Goal: Task Accomplishment & Management: Use online tool/utility

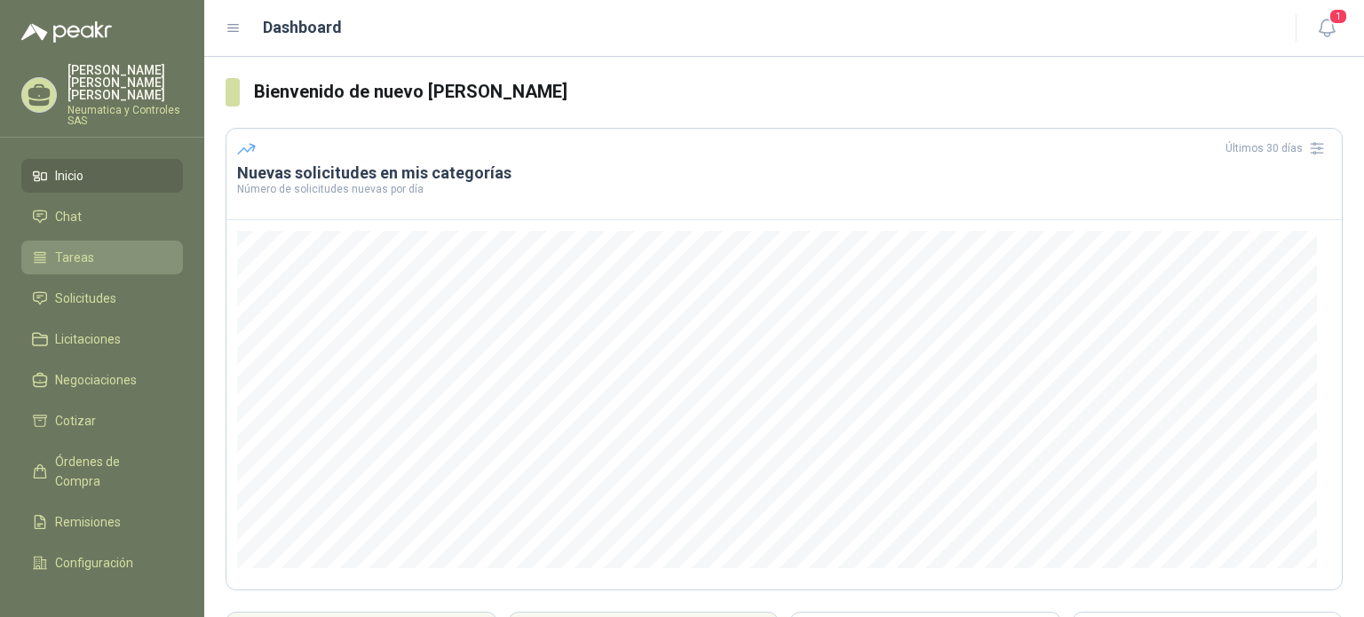
click at [77, 248] on span "Tareas" at bounding box center [74, 258] width 39 height 20
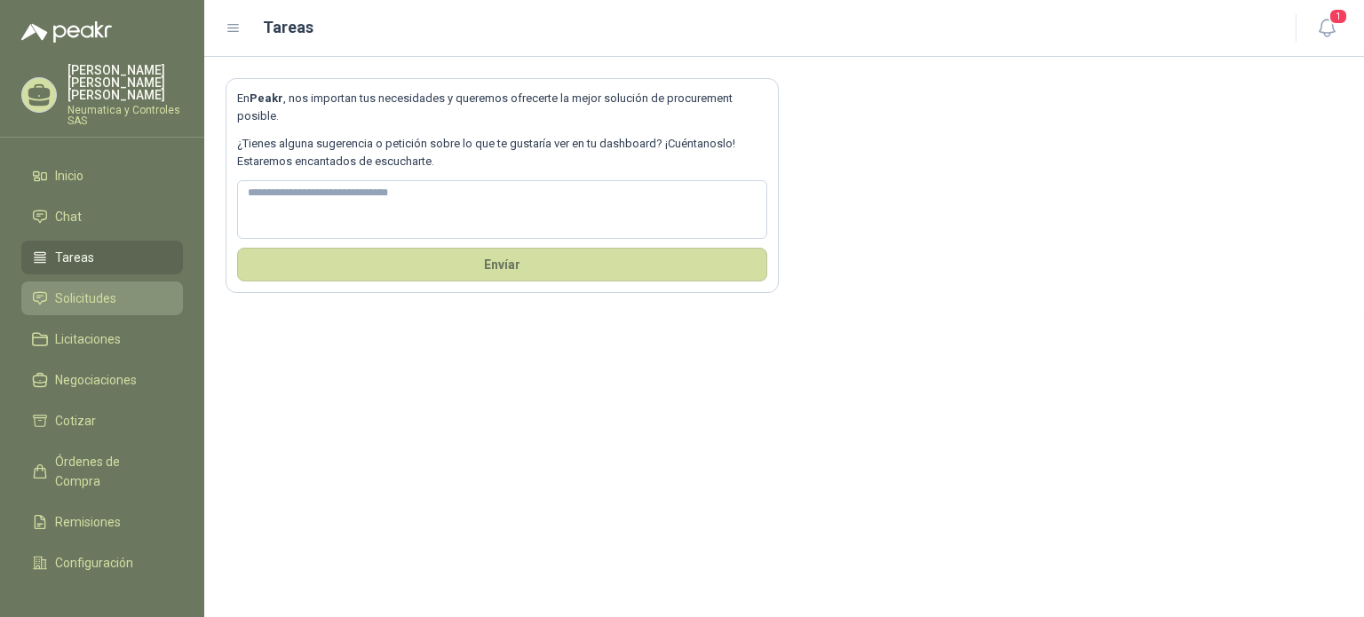
click at [84, 289] on span "Solicitudes" at bounding box center [85, 299] width 61 height 20
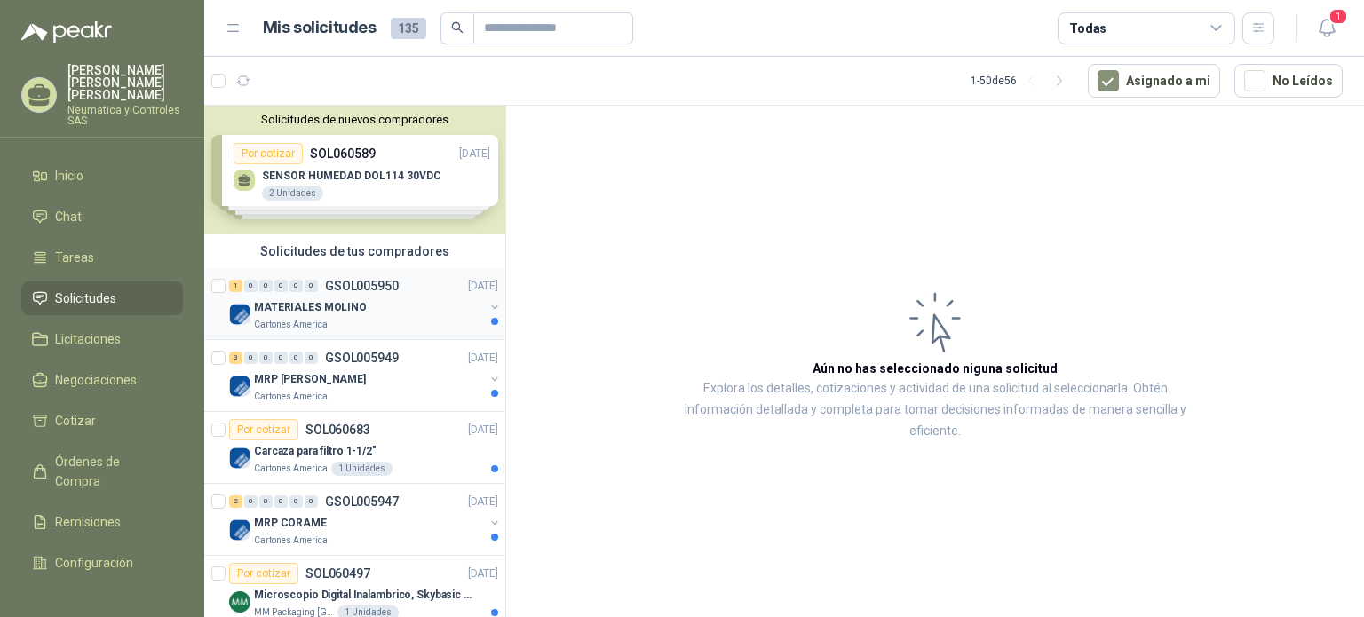
click at [376, 321] on div "Cartones America" at bounding box center [369, 325] width 230 height 14
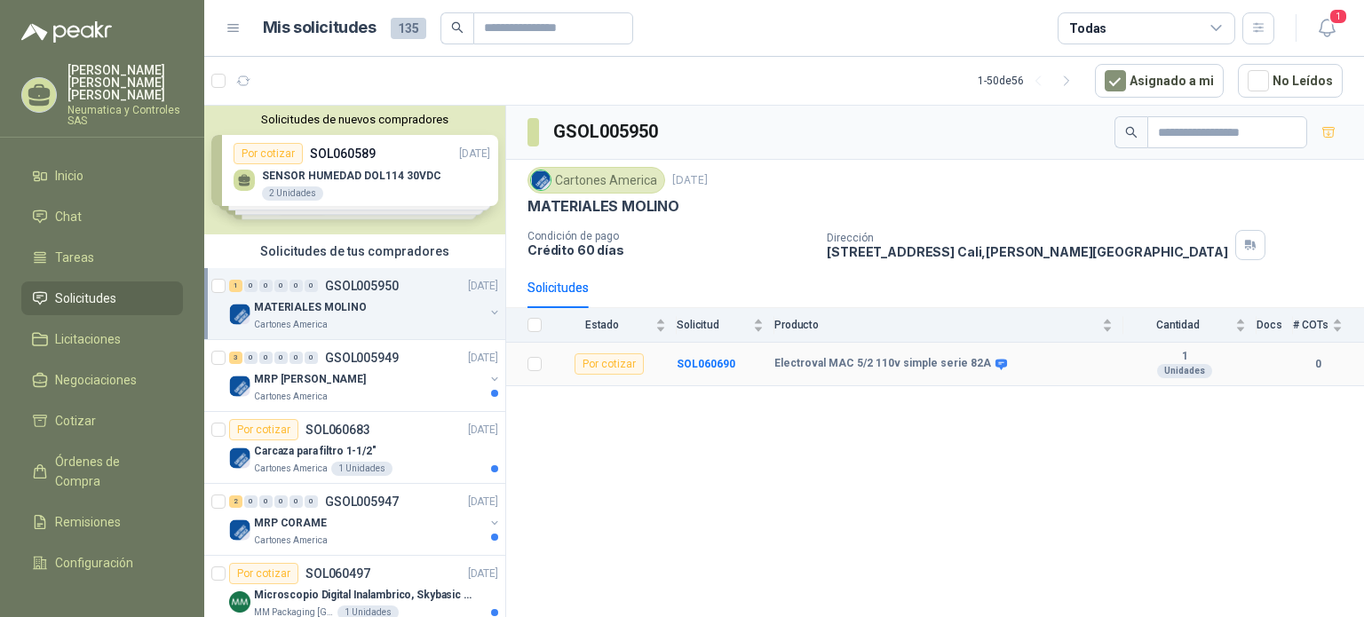
click at [905, 369] on b "Electroval MAC 5/2 110v simple serie 82A" at bounding box center [883, 364] width 217 height 14
click at [693, 354] on td "SOL060690" at bounding box center [726, 365] width 98 height 44
click at [698, 362] on b "SOL060690" at bounding box center [706, 364] width 59 height 12
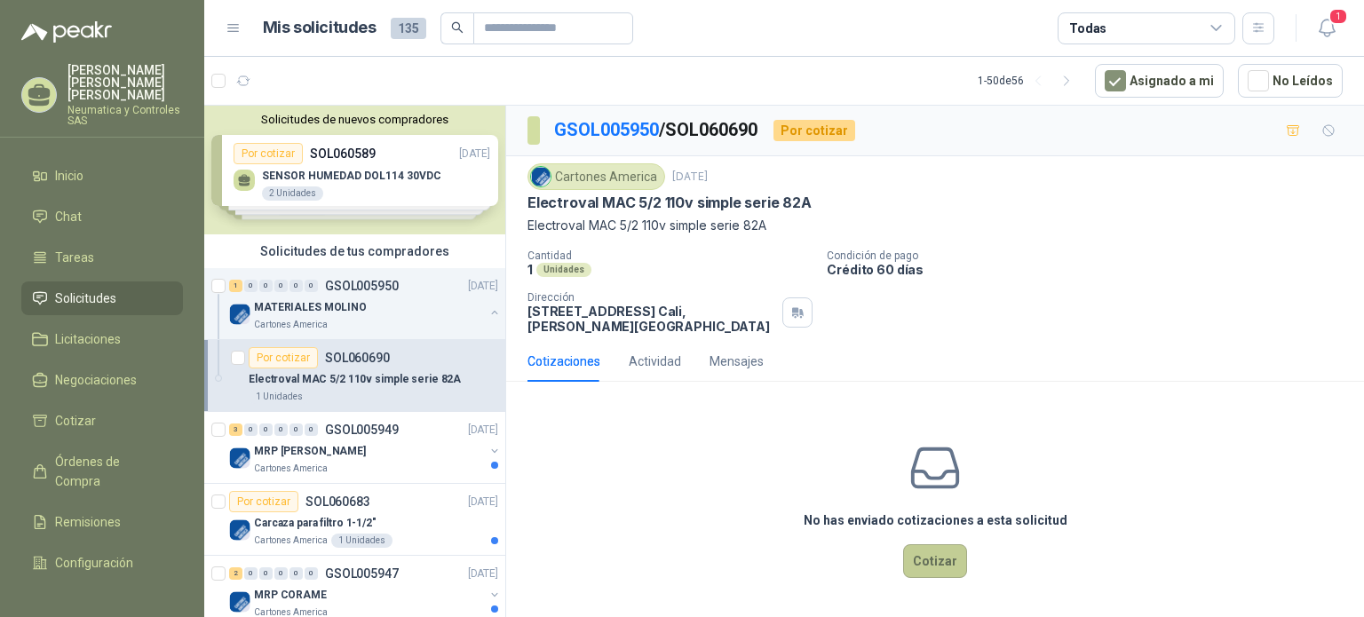
click at [948, 570] on button "Cotizar" at bounding box center [935, 562] width 64 height 34
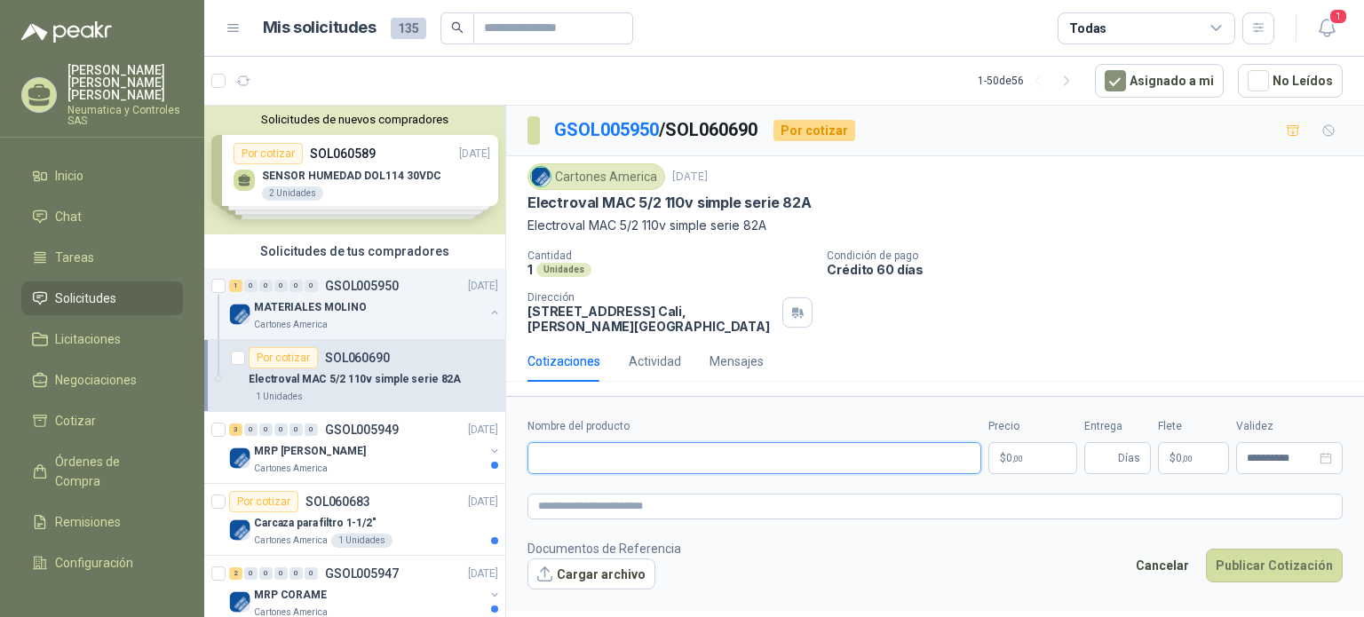
click at [782, 443] on input "Nombre del producto" at bounding box center [755, 458] width 454 height 32
paste input "**********"
type input "**********"
click at [1006, 453] on span "0 ,00" at bounding box center [1014, 458] width 17 height 11
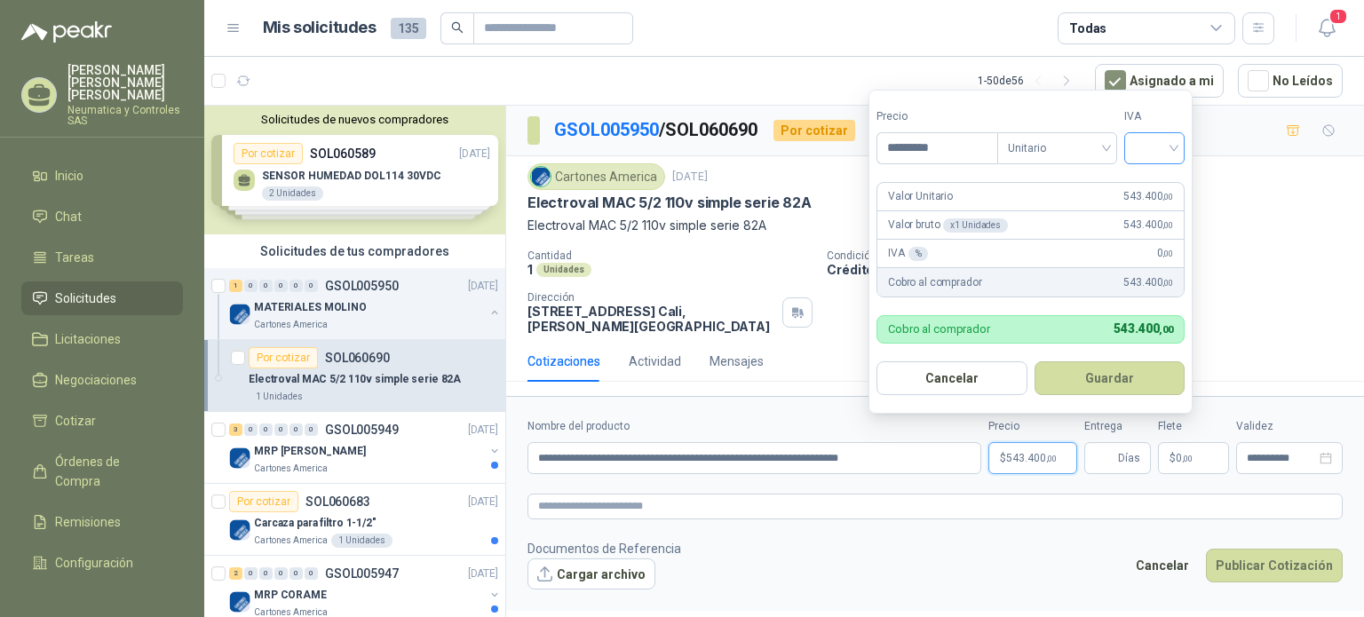
type input "*********"
click at [1155, 153] on input "search" at bounding box center [1154, 146] width 39 height 27
click at [1152, 186] on div "19%" at bounding box center [1158, 186] width 33 height 20
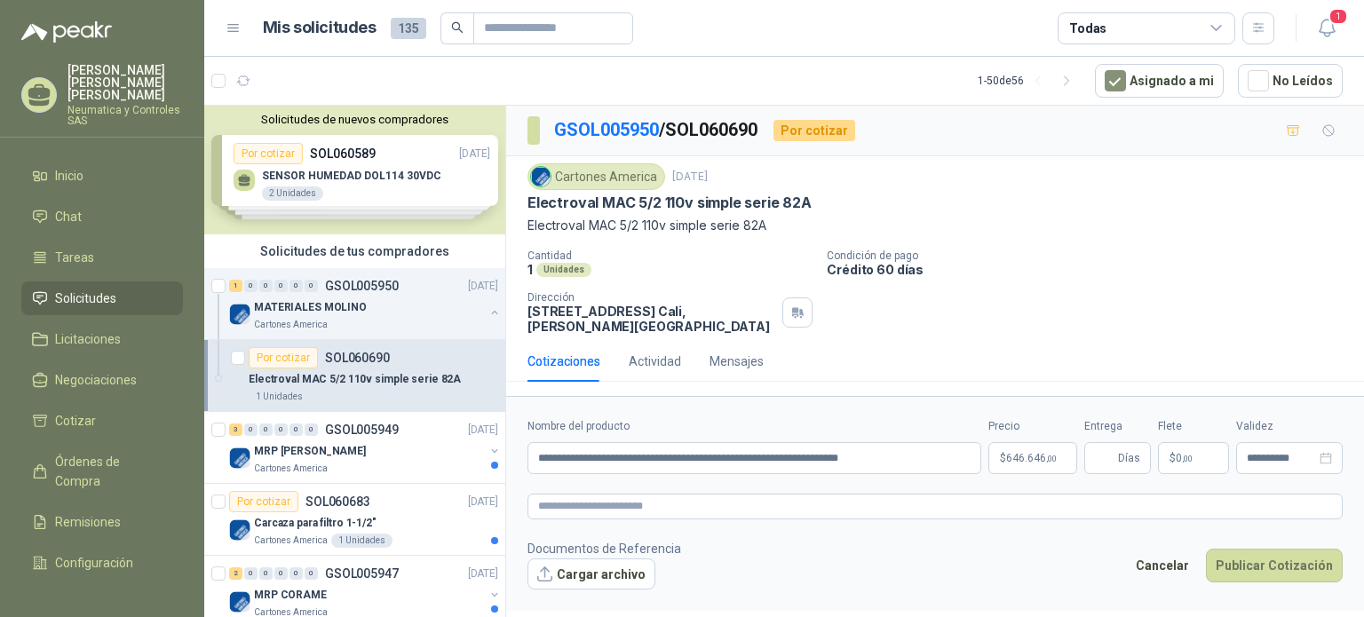
click at [1216, 196] on div "Electroval MAC 5/2 110v simple serie 82A" at bounding box center [935, 203] width 815 height 19
click at [1110, 457] on input "Entrega" at bounding box center [1105, 458] width 20 height 30
type input "*"
click at [925, 575] on footer "Documentos de Referencia Cargar archivo Cancelar Publicar Cotización" at bounding box center [935, 565] width 815 height 52
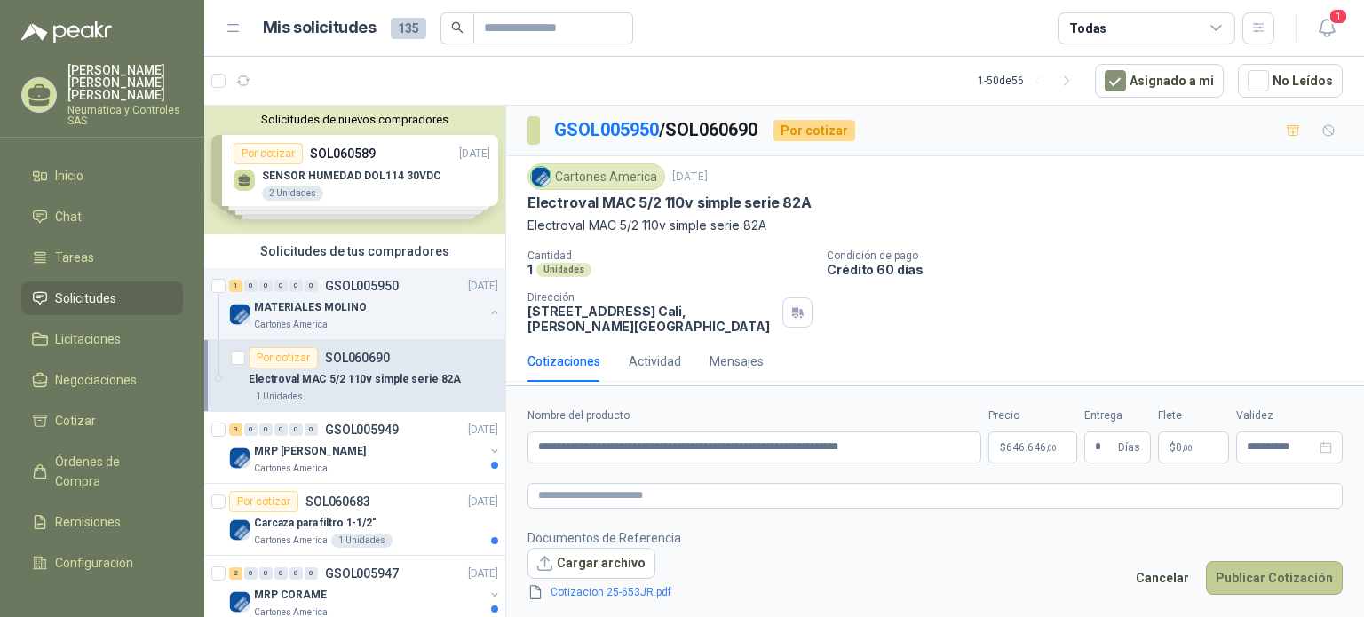
click at [1265, 578] on button "Publicar Cotización" at bounding box center [1274, 578] width 137 height 34
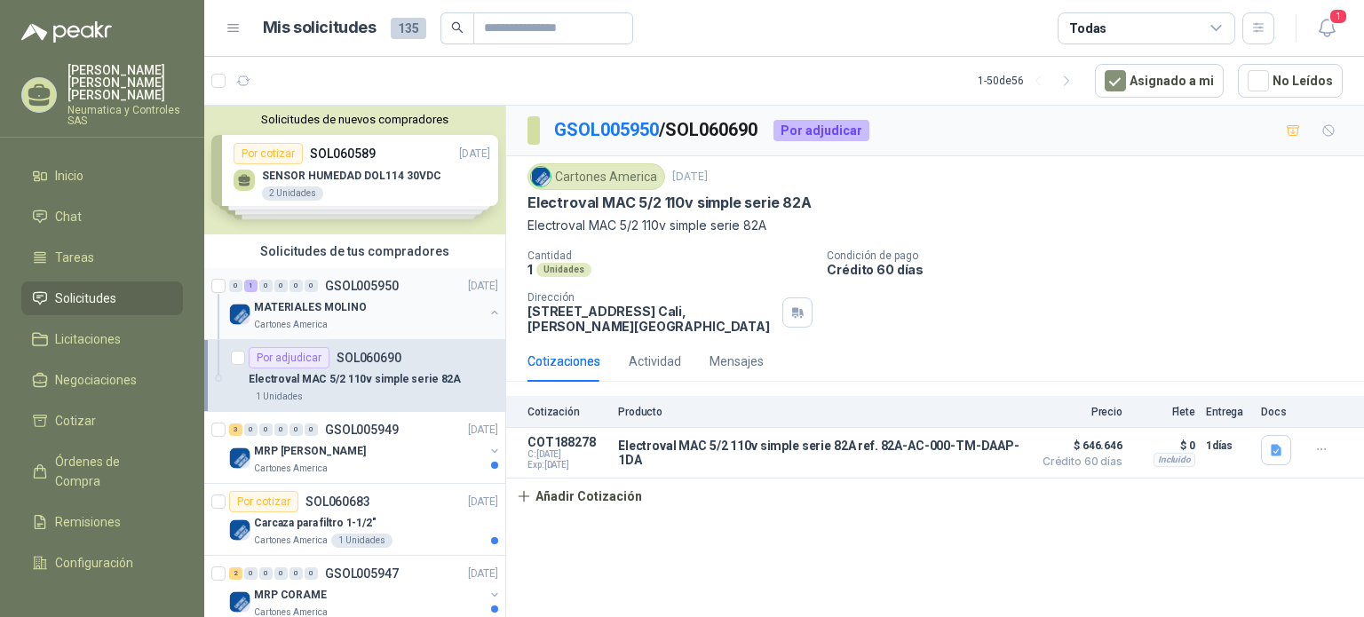
click at [392, 322] on div "Cartones America" at bounding box center [369, 325] width 230 height 14
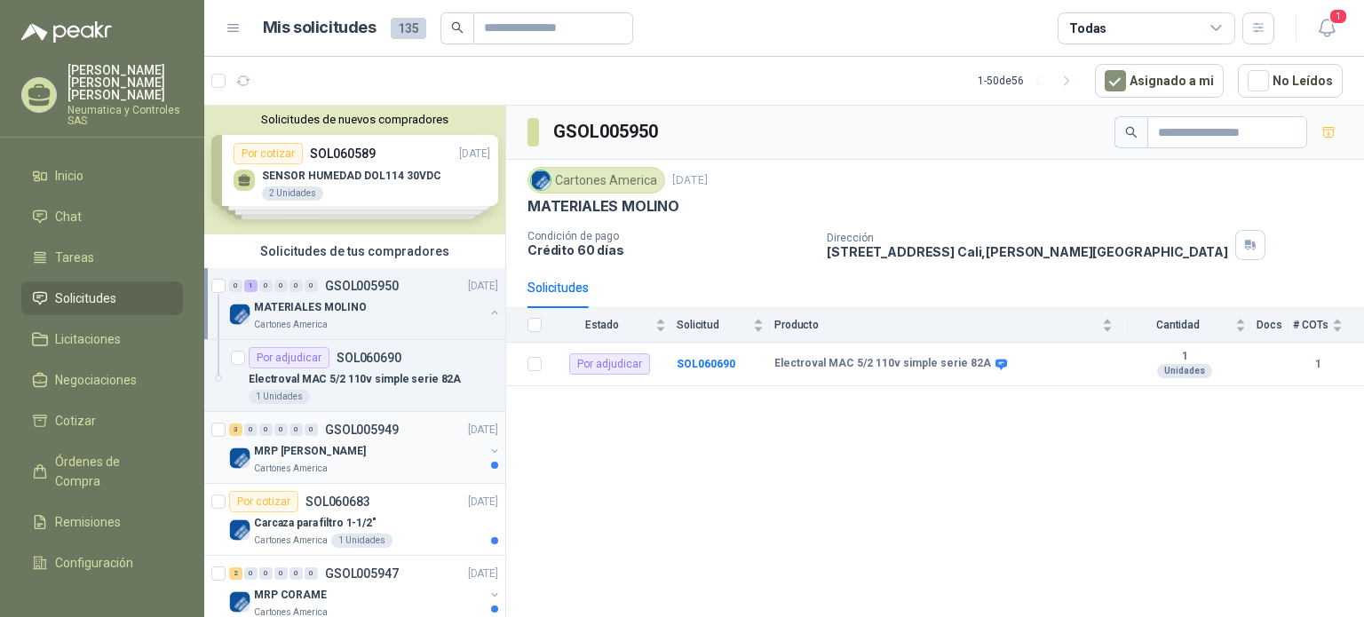
click at [346, 444] on div "MRP [PERSON_NAME]" at bounding box center [369, 451] width 230 height 21
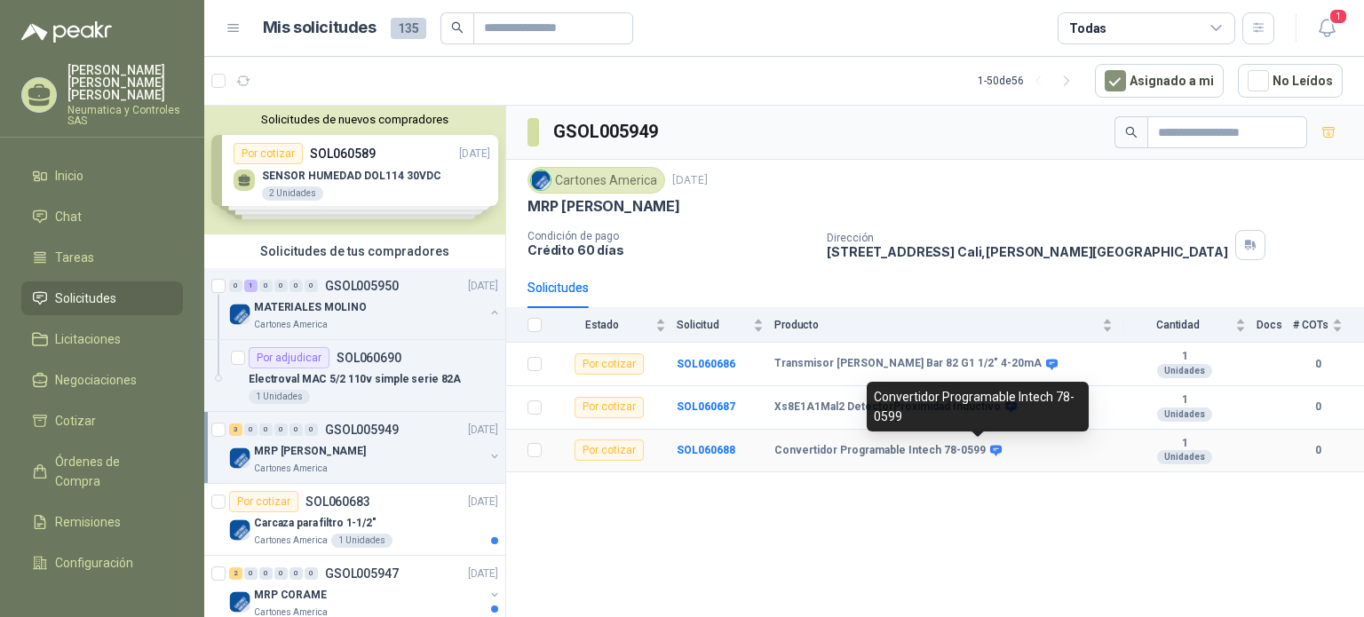
click at [990, 451] on icon at bounding box center [996, 450] width 13 height 13
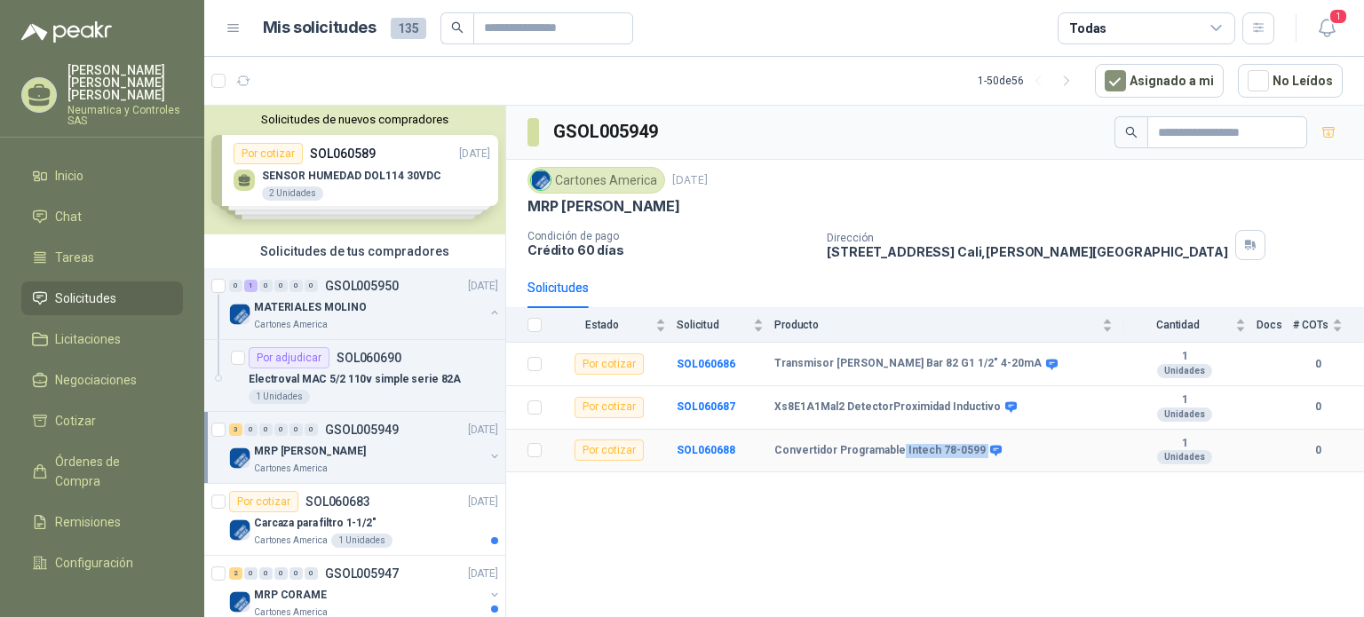
drag, startPoint x: 895, startPoint y: 449, endPoint x: 971, endPoint y: 451, distance: 75.5
click at [971, 451] on div "Convertidor Programable Intech 78-0599" at bounding box center [887, 451] width 225 height 14
copy div "Intech 78-0599"
click at [382, 521] on div "Carcaza para filtro 1-1/2"" at bounding box center [376, 523] width 244 height 21
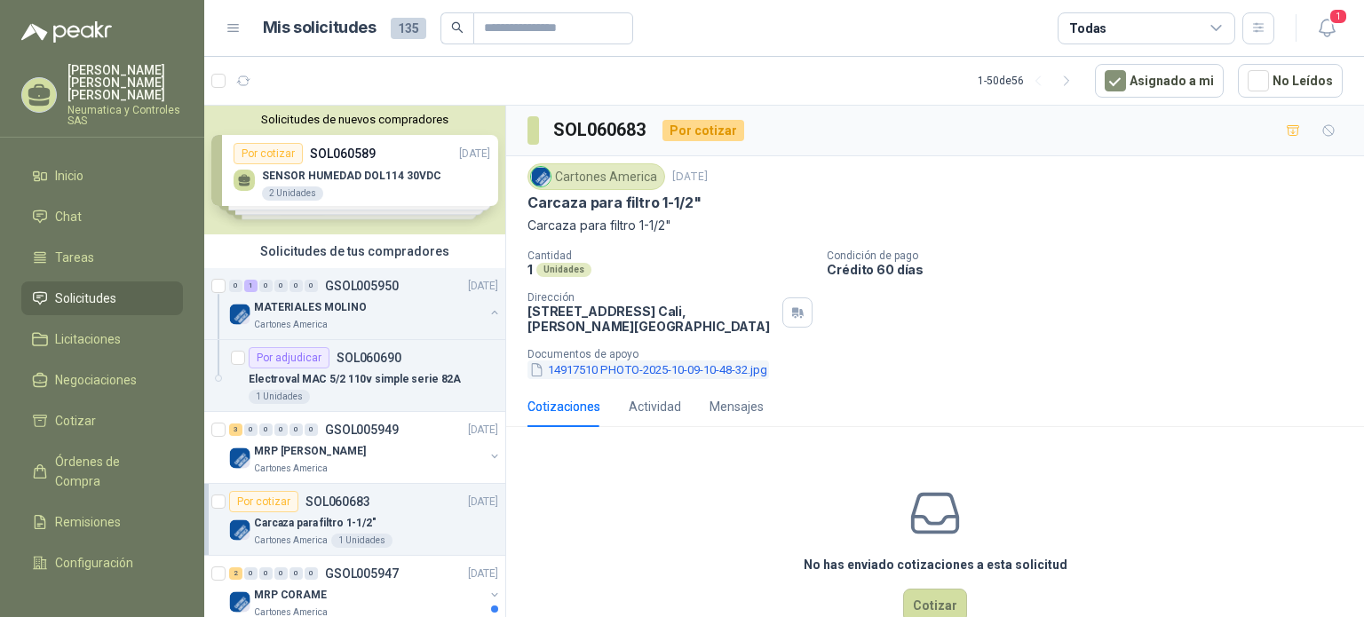
click at [746, 371] on button "14917510 PHOTO-2025-10-09-10-48-32.jpg" at bounding box center [649, 370] width 242 height 19
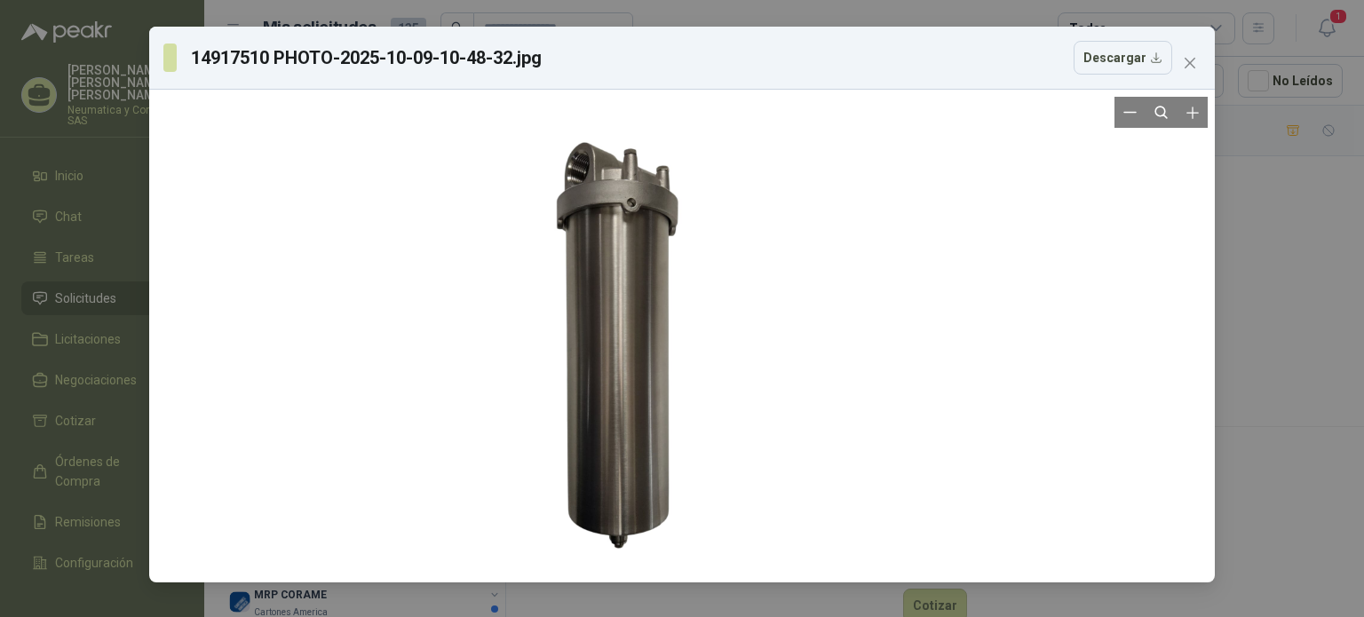
drag, startPoint x: 746, startPoint y: 371, endPoint x: 686, endPoint y: 383, distance: 61.5
click at [686, 383] on div at bounding box center [621, 347] width 359 height 479
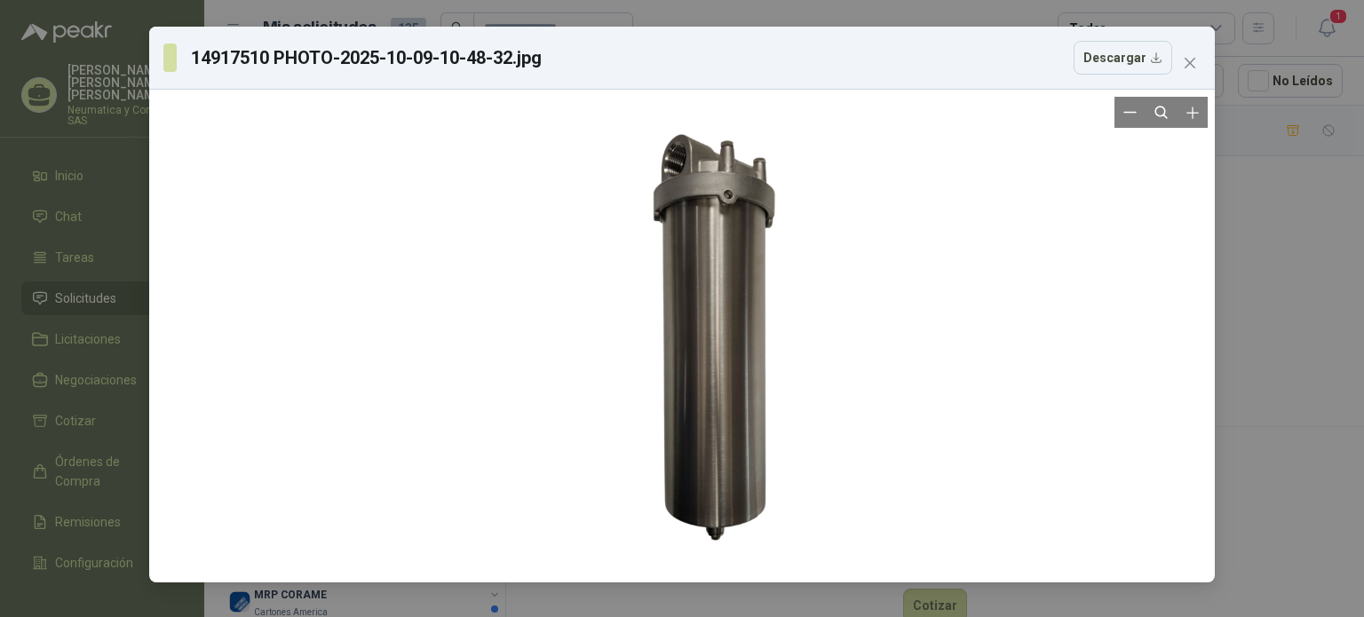
drag, startPoint x: 686, startPoint y: 383, endPoint x: 722, endPoint y: 386, distance: 36.6
click at [722, 386] on div at bounding box center [718, 339] width 359 height 479
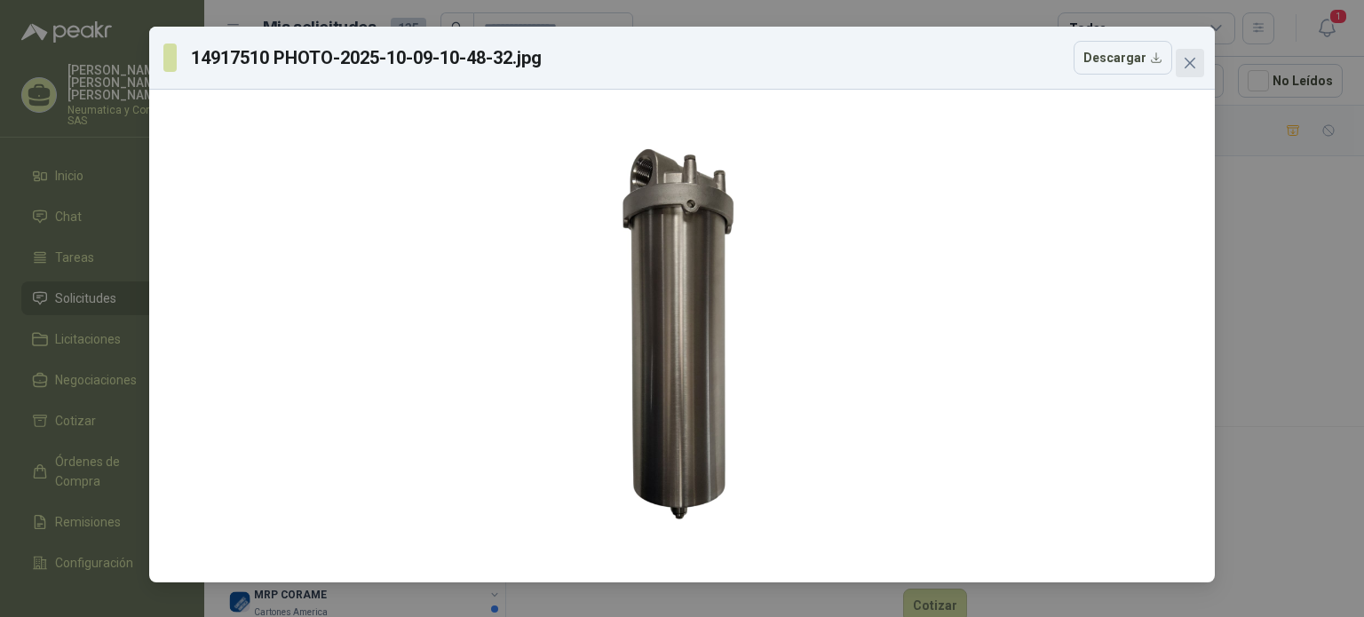
click at [1189, 70] on button "Close" at bounding box center [1190, 63] width 28 height 28
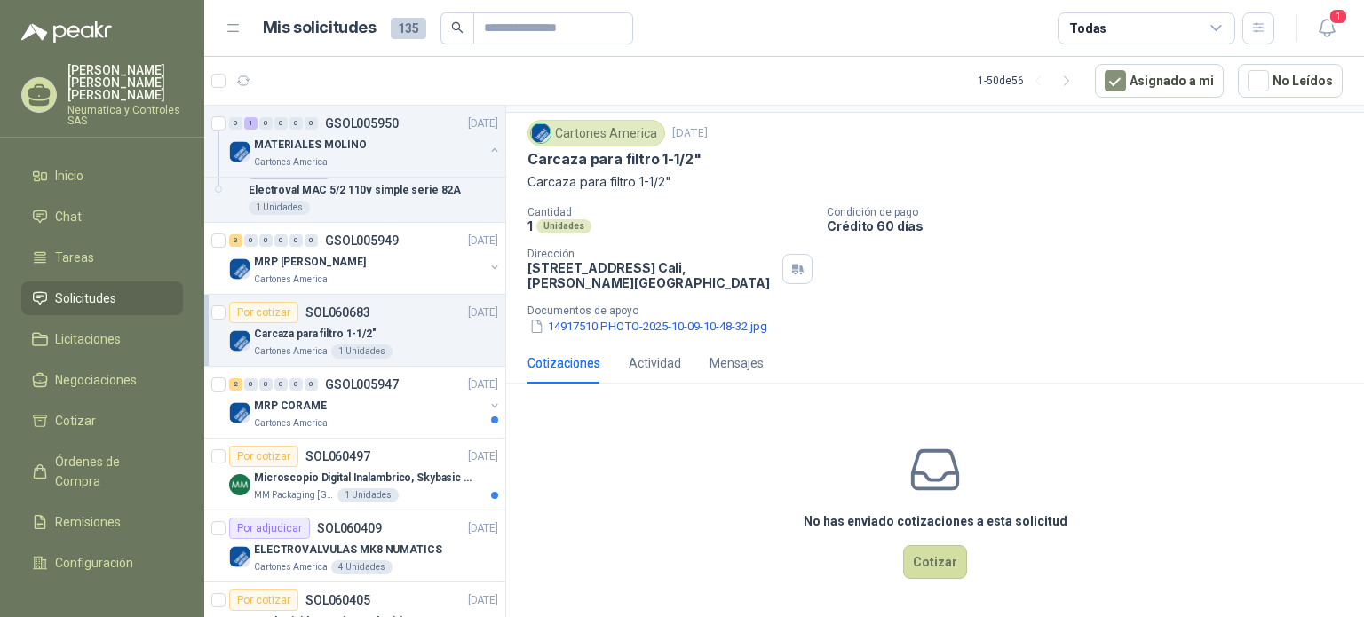
scroll to position [200, 0]
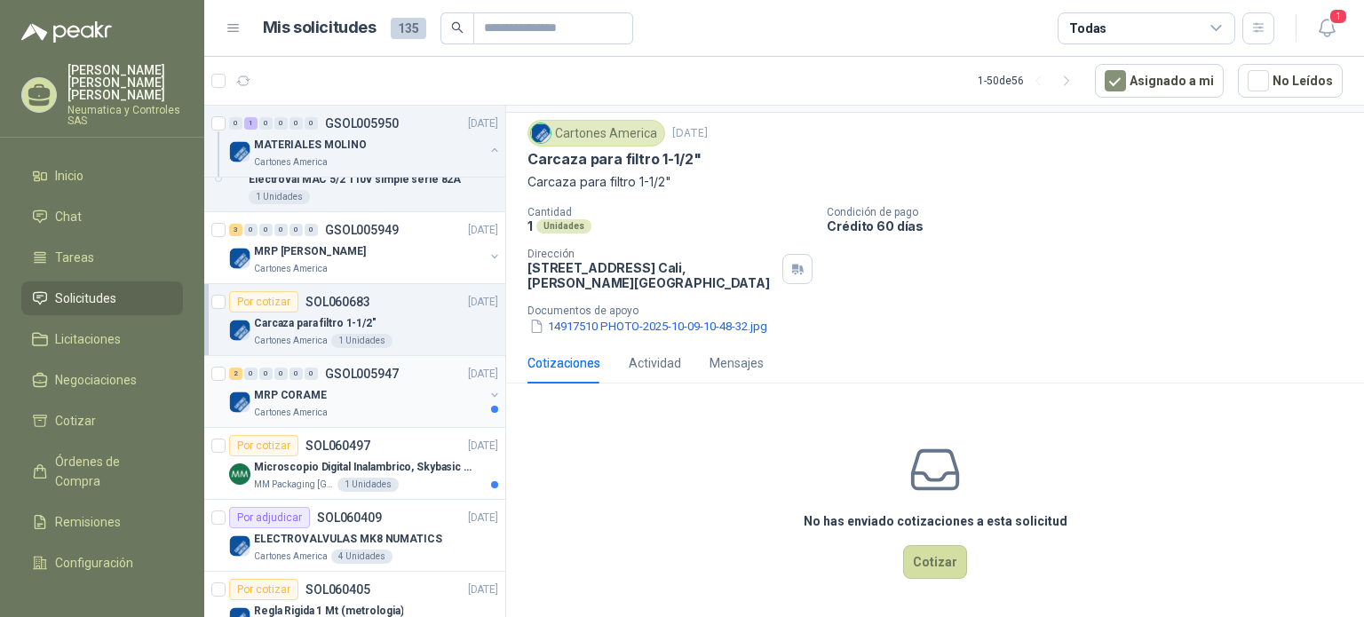
click at [397, 406] on div "Cartones America" at bounding box center [369, 413] width 230 height 14
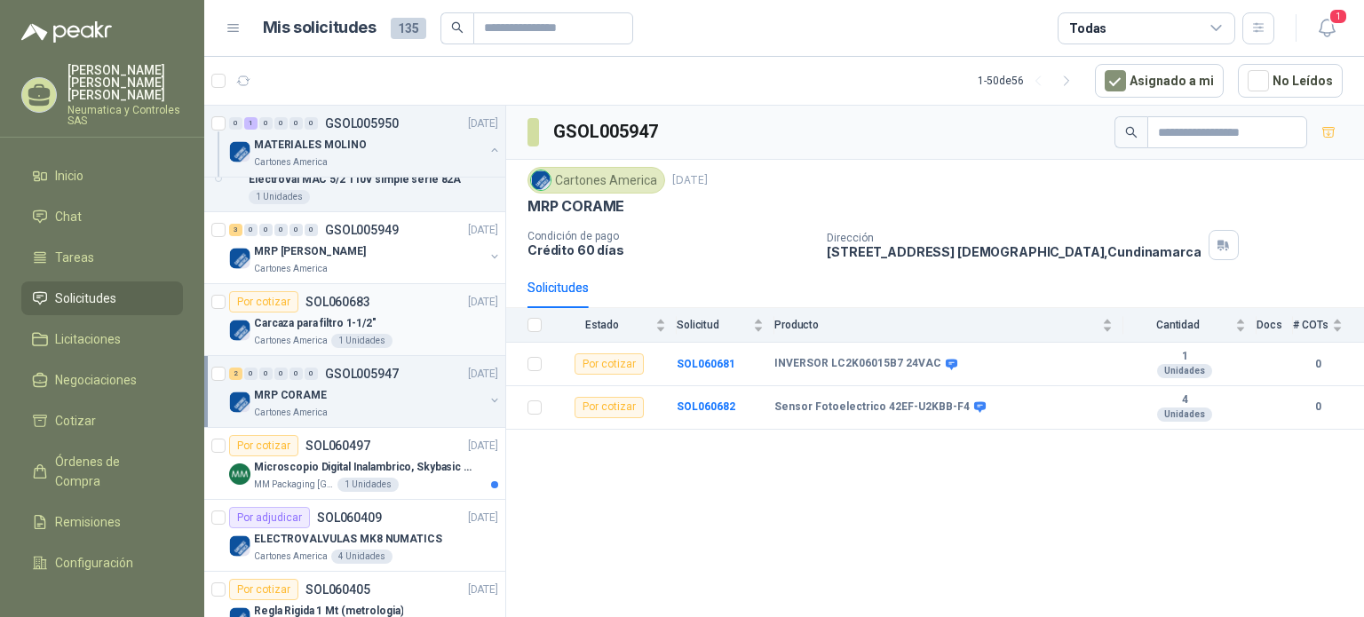
click at [382, 334] on div "1 Unidades" at bounding box center [361, 341] width 61 height 14
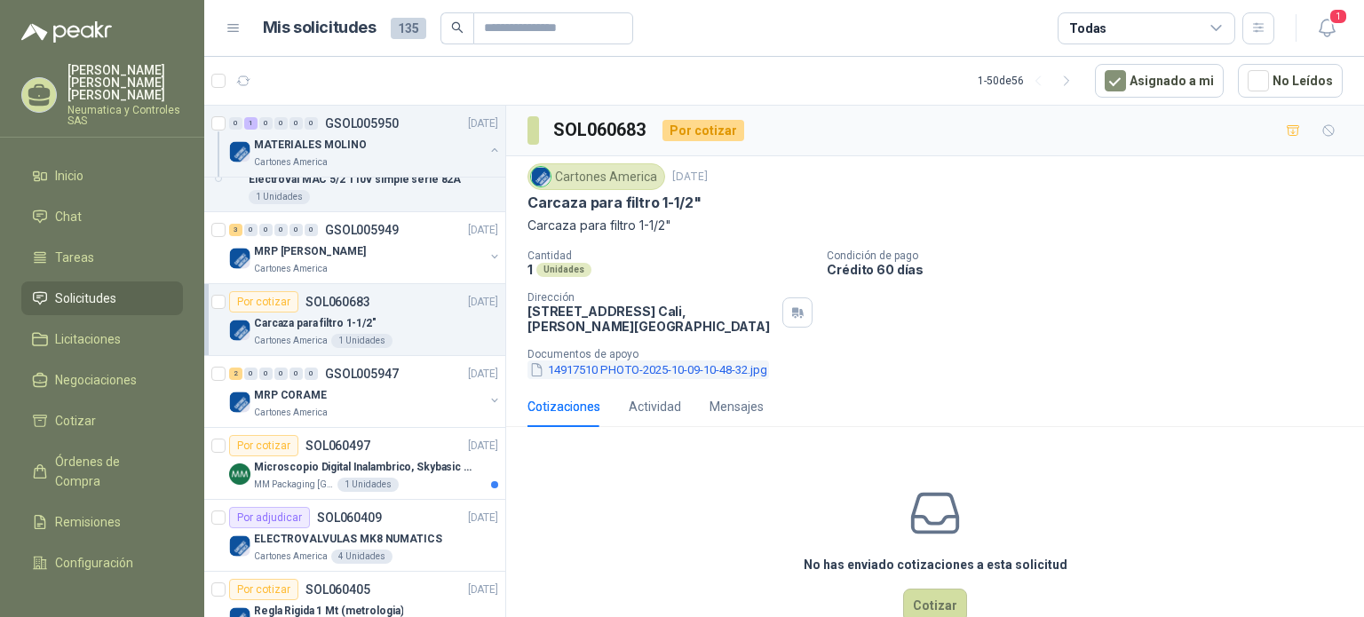
click at [619, 372] on button "14917510 PHOTO-2025-10-09-10-48-32.jpg" at bounding box center [649, 370] width 242 height 19
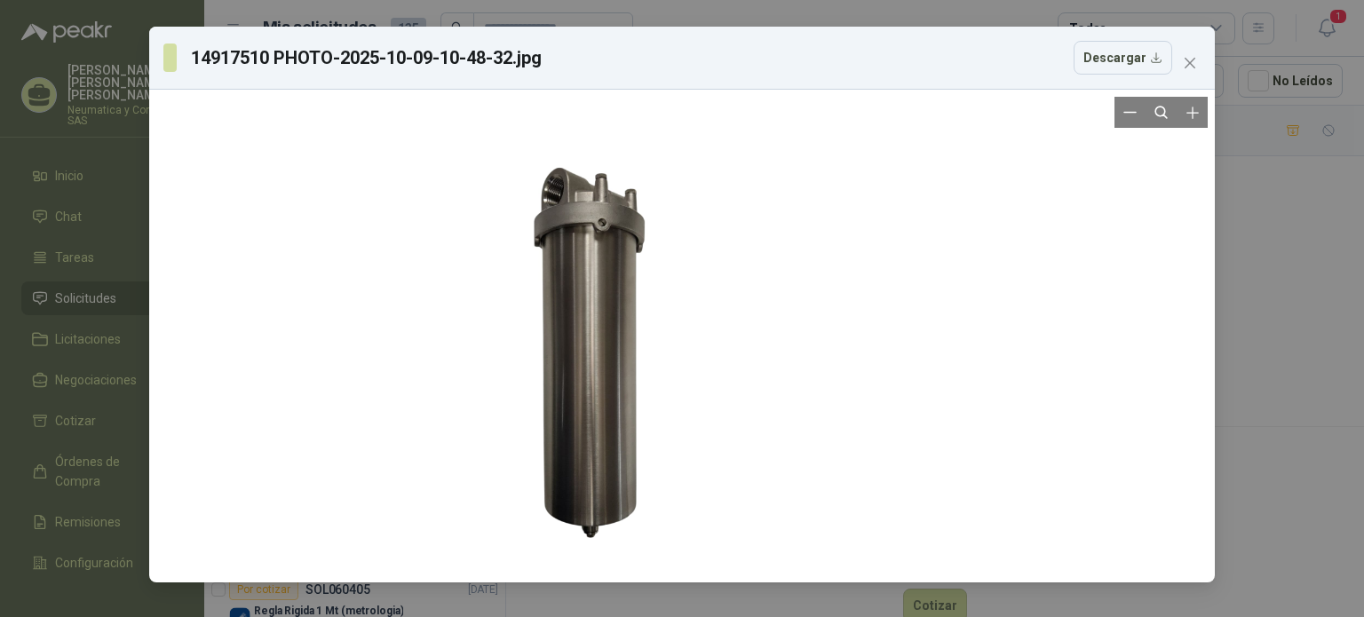
drag, startPoint x: 718, startPoint y: 335, endPoint x: 624, endPoint y: 354, distance: 96.0
click at [624, 354] on div at bounding box center [594, 355] width 328 height 437
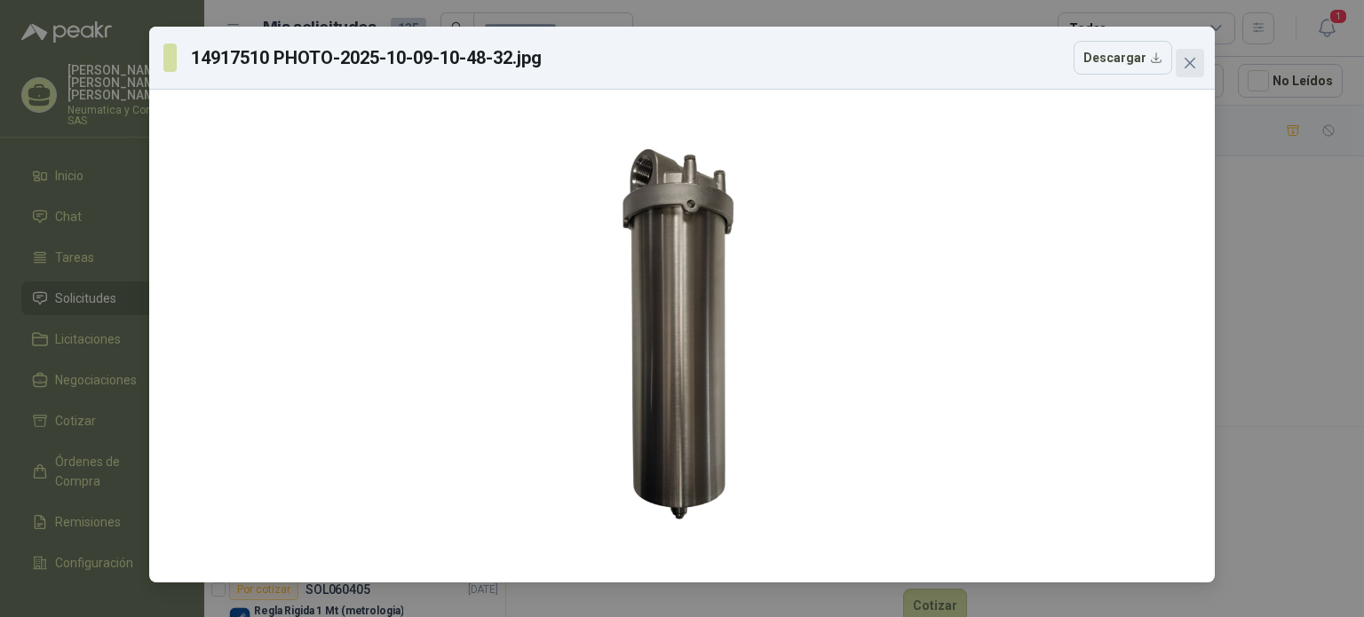
click at [1189, 70] on button "Close" at bounding box center [1190, 63] width 28 height 28
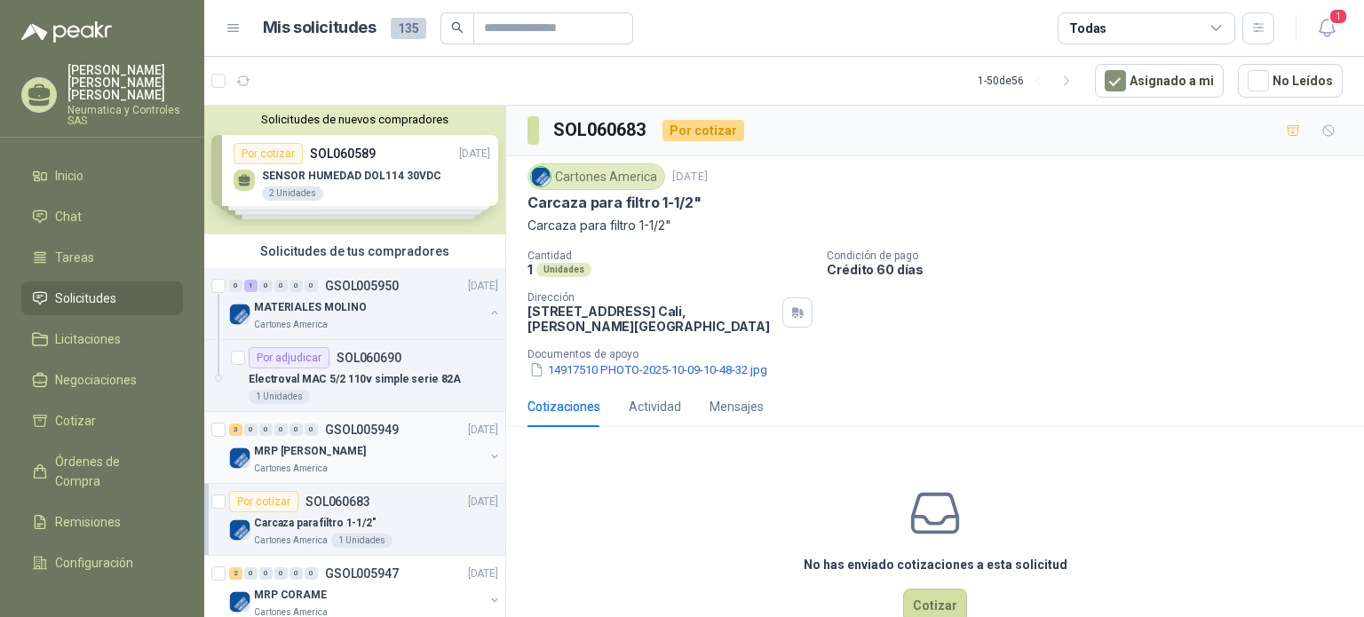
click at [393, 447] on div "MRP [PERSON_NAME]" at bounding box center [369, 451] width 230 height 21
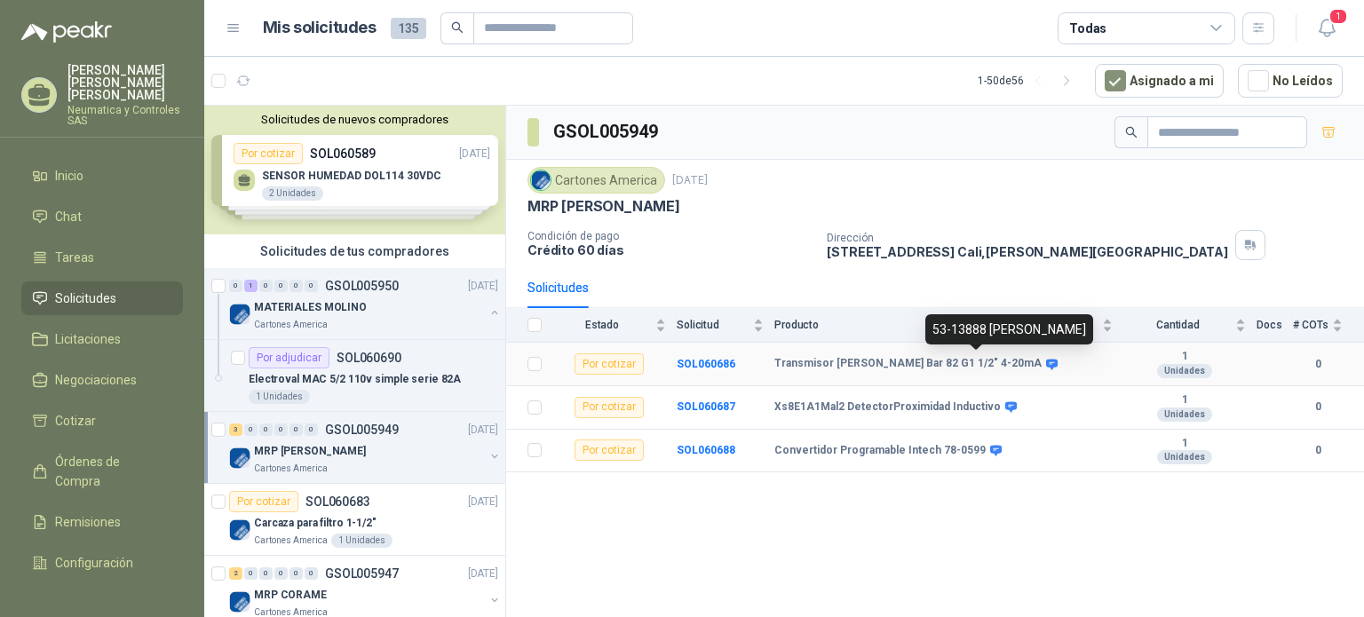
click at [1046, 363] on icon at bounding box center [1052, 364] width 12 height 11
click at [1046, 363] on icon at bounding box center [1052, 364] width 13 height 13
click at [696, 361] on b "SOL060686" at bounding box center [706, 364] width 59 height 12
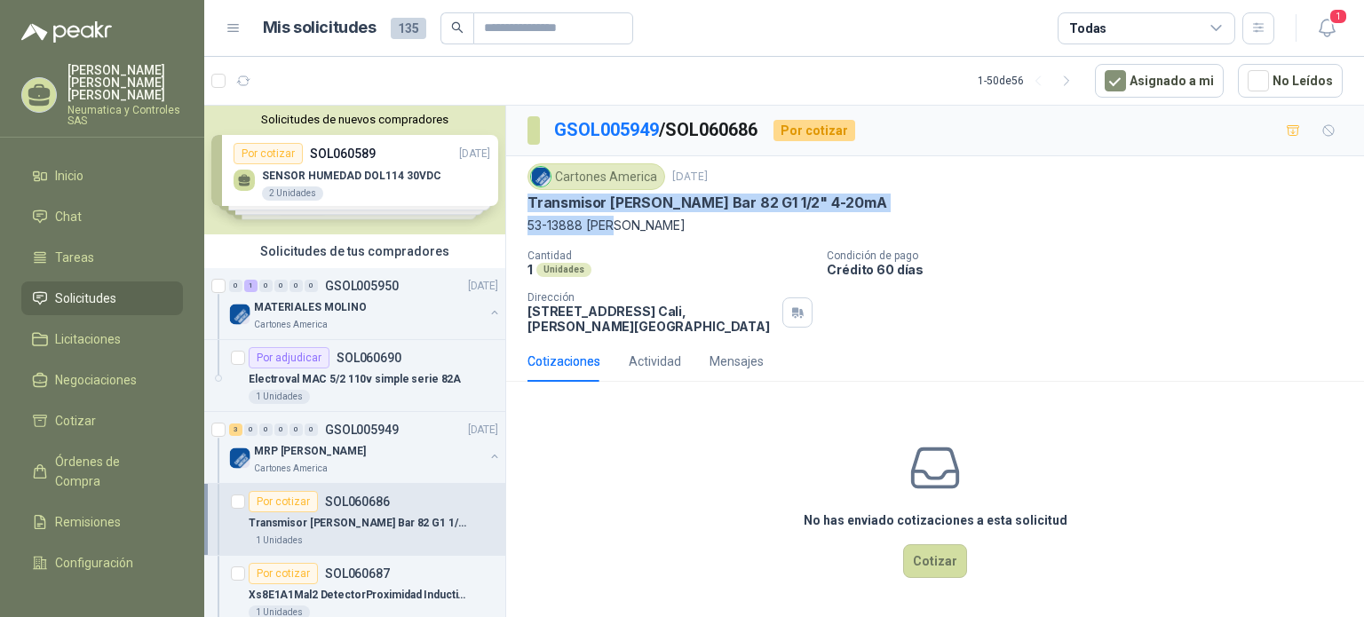
drag, startPoint x: 527, startPoint y: 196, endPoint x: 617, endPoint y: 229, distance: 96.4
click at [617, 229] on div "Cartones America [DATE] Transmisor [PERSON_NAME] Bar 82 G1 1/2" 4-20mA 53-1388…" at bounding box center [935, 199] width 815 height 72
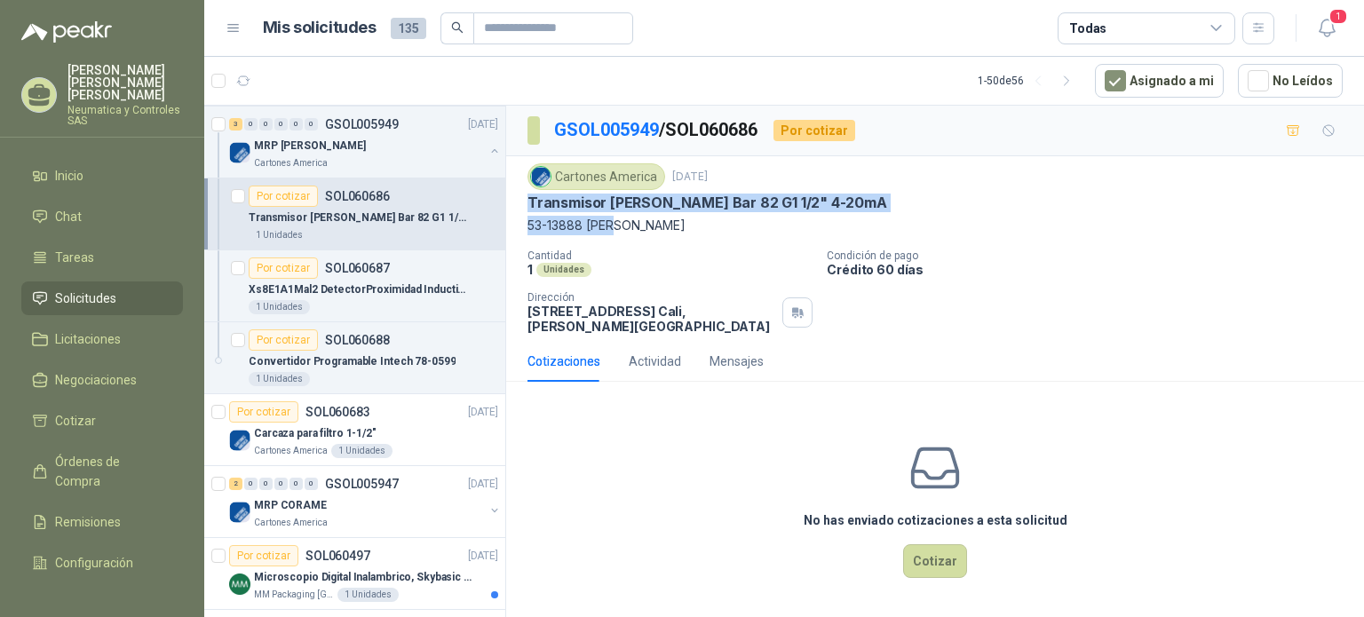
scroll to position [317, 0]
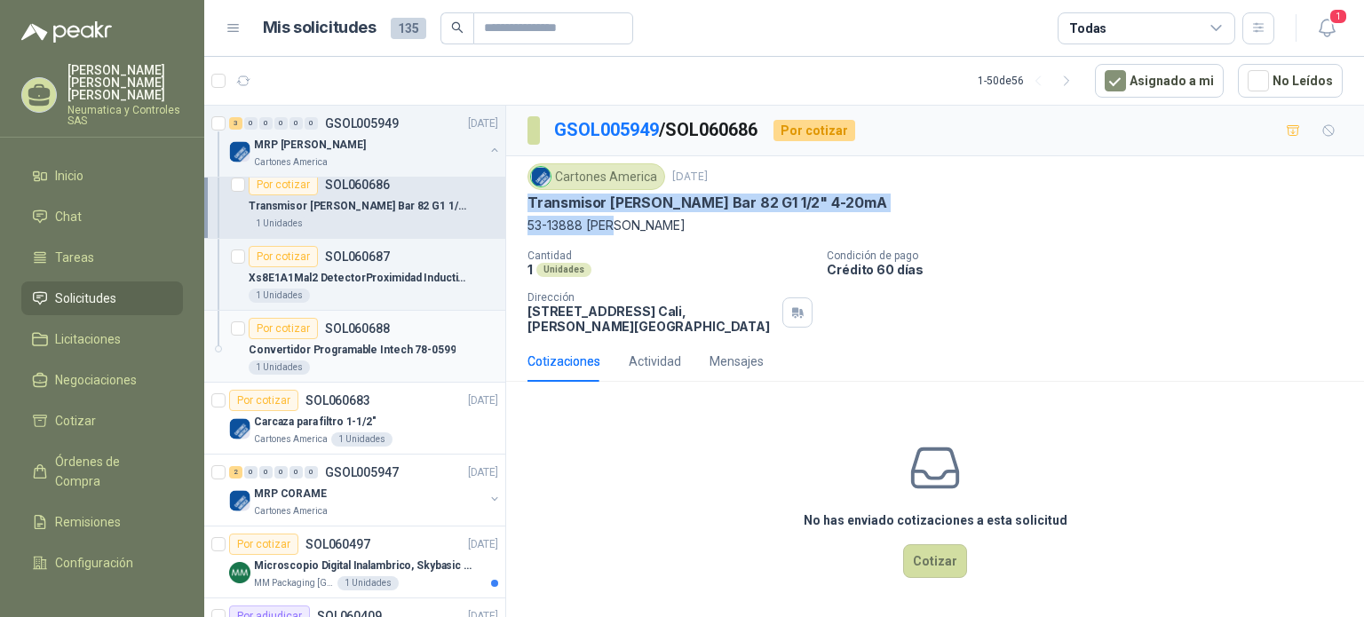
click at [434, 347] on p "Convertidor Programable Intech 78-0599" at bounding box center [352, 350] width 207 height 17
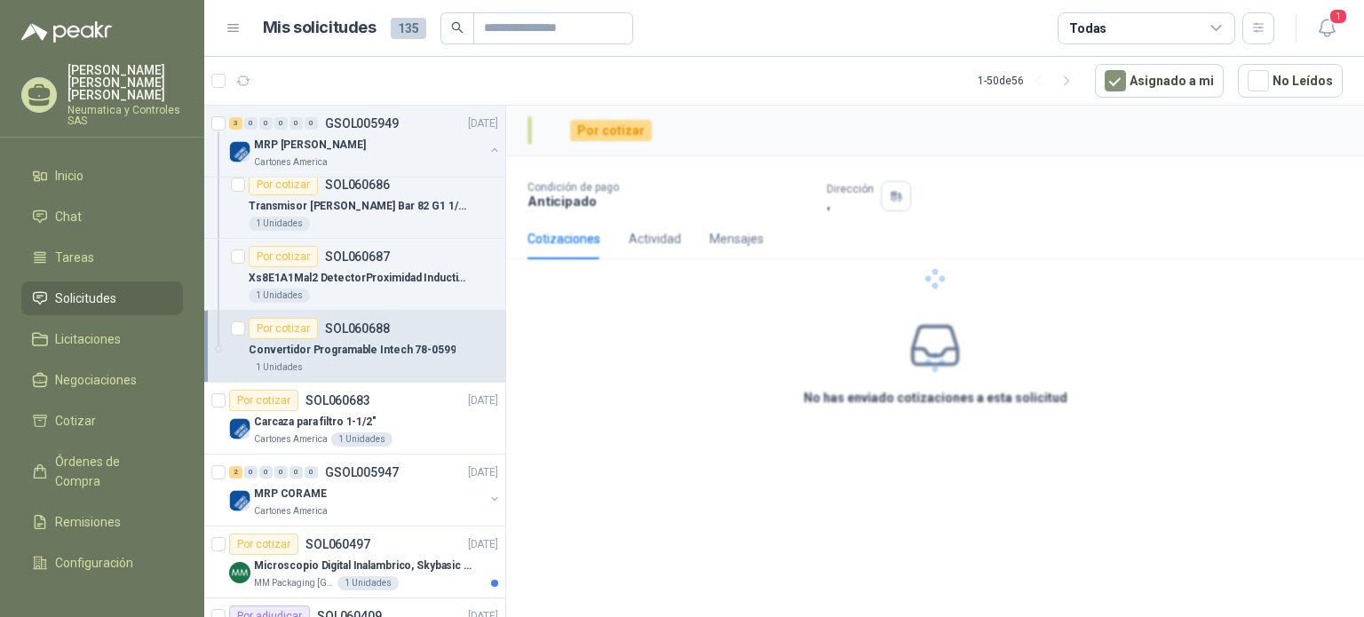
click at [434, 347] on p "Convertidor Programable Intech 78-0599" at bounding box center [352, 350] width 207 height 17
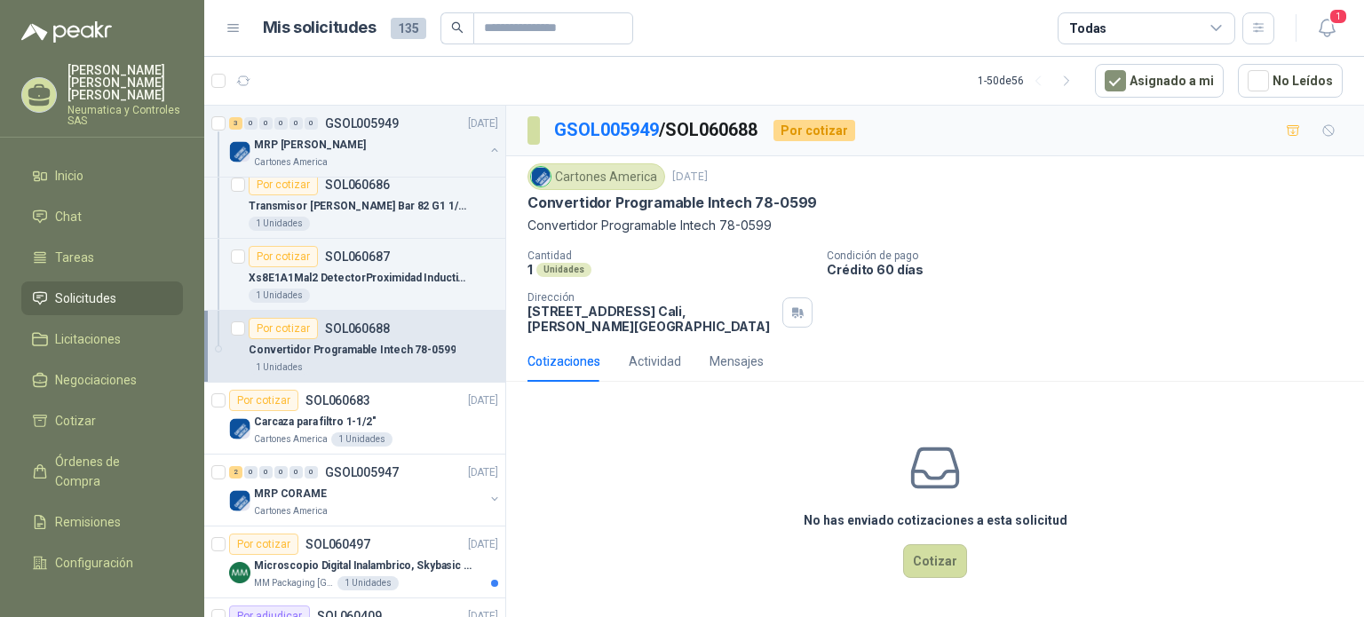
click at [531, 226] on p "Convertidor Programable Intech 78-0599" at bounding box center [935, 226] width 815 height 20
copy p "Convertidor Programable Intech 78-0599"
click at [398, 499] on div "MRP CORAME" at bounding box center [369, 493] width 230 height 21
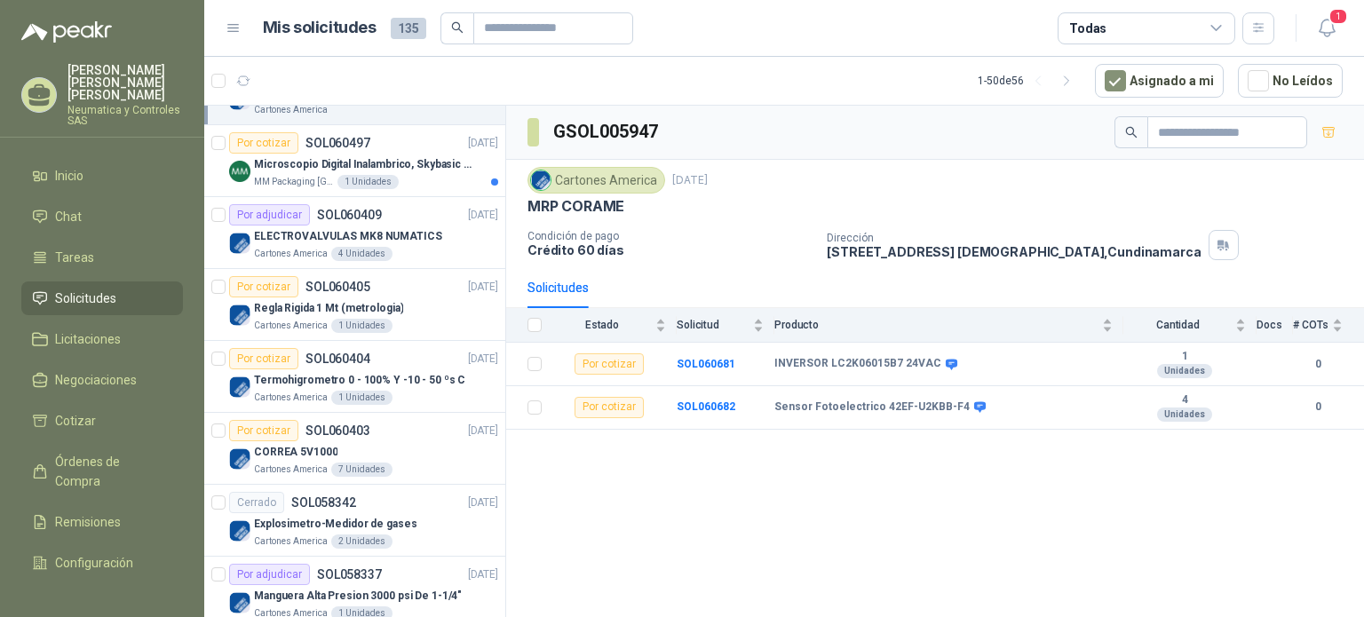
scroll to position [713, 0]
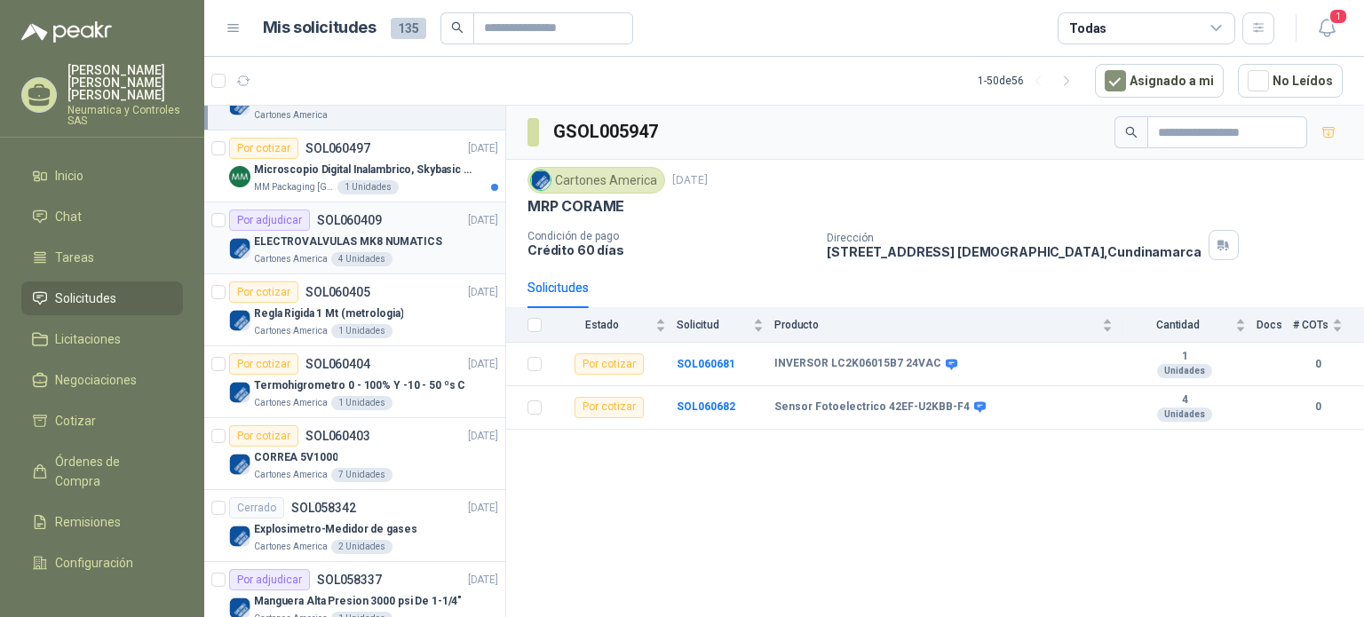
click at [426, 262] on div "Cartones America 4 Unidades" at bounding box center [376, 259] width 244 height 14
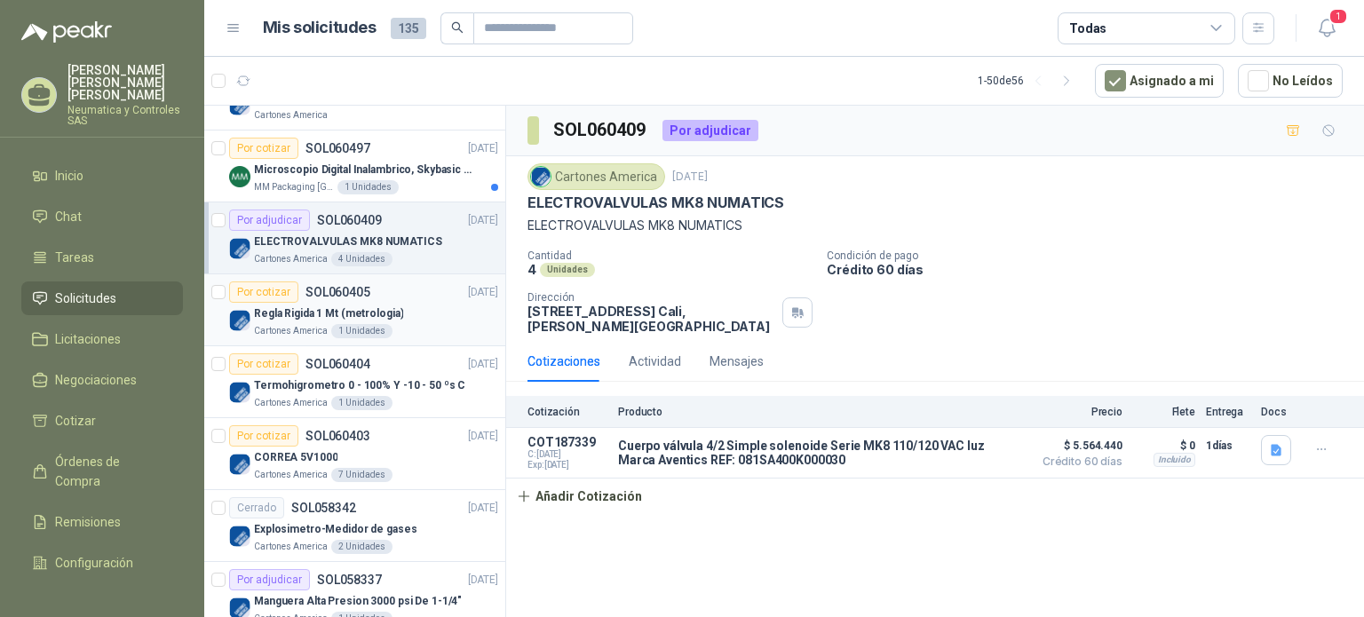
click at [430, 311] on div "Regla Rigida 1 Mt (metrologia)" at bounding box center [376, 313] width 244 height 21
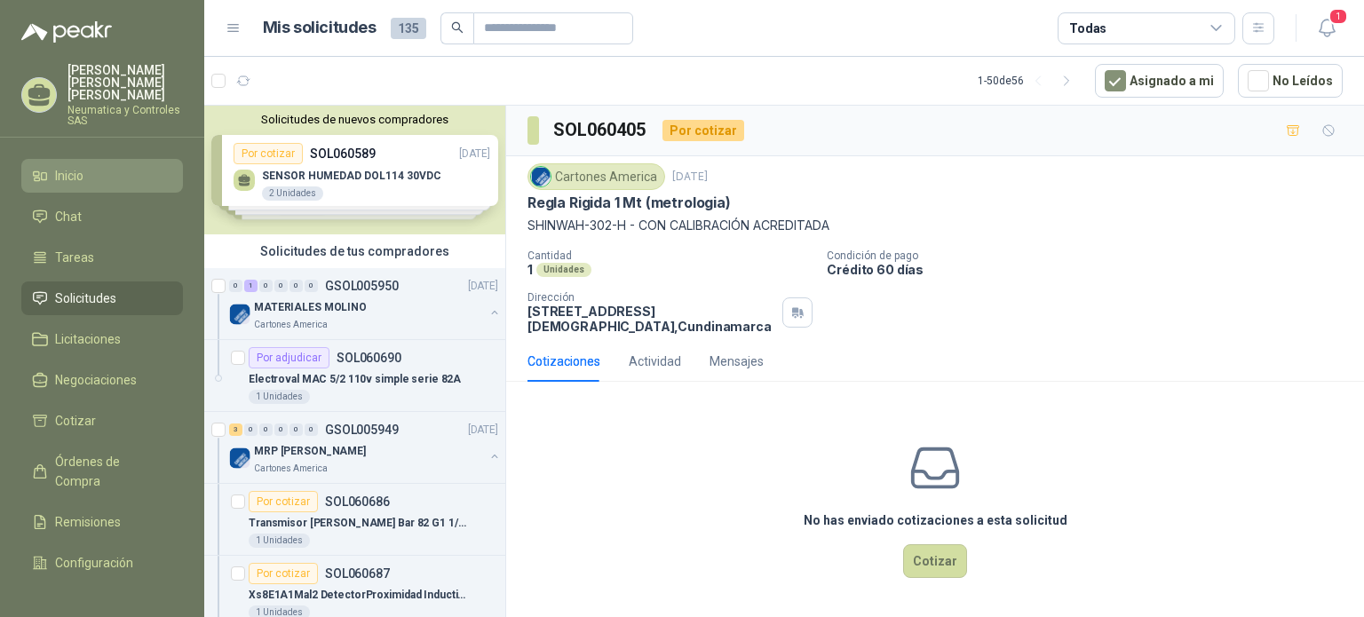
click at [76, 166] on span "Inicio" at bounding box center [69, 176] width 28 height 20
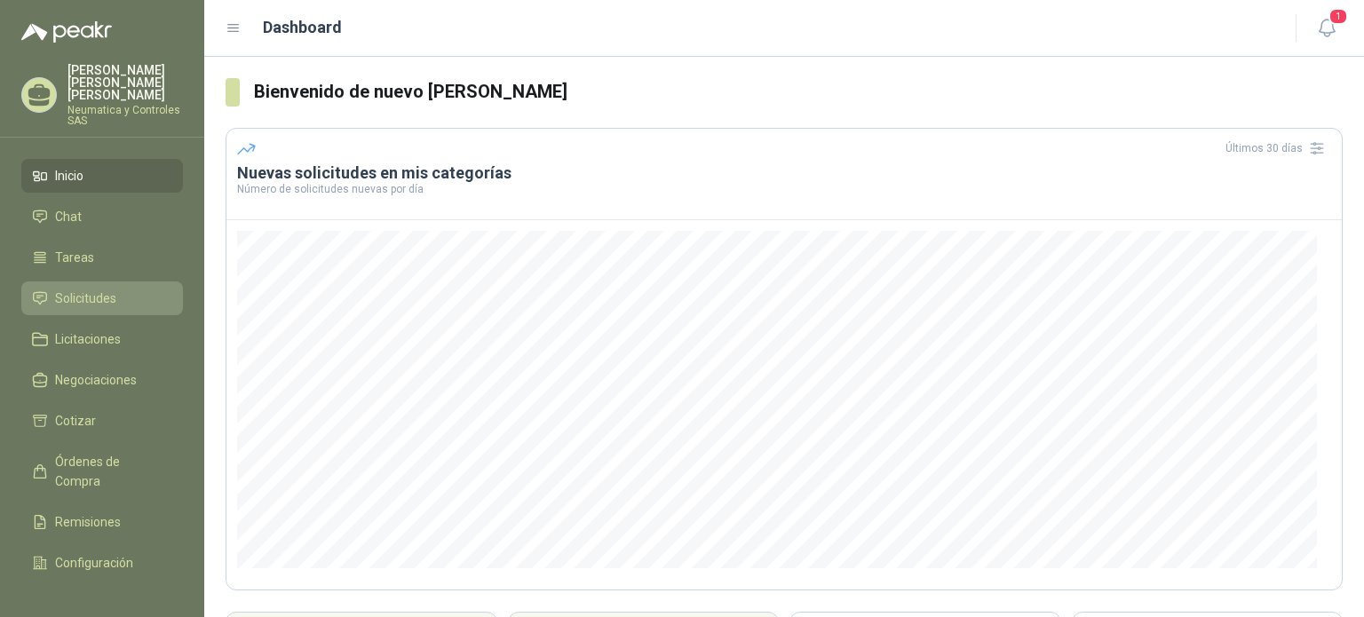
click at [73, 289] on span "Solicitudes" at bounding box center [85, 299] width 61 height 20
